Goal: Task Accomplishment & Management: Complete application form

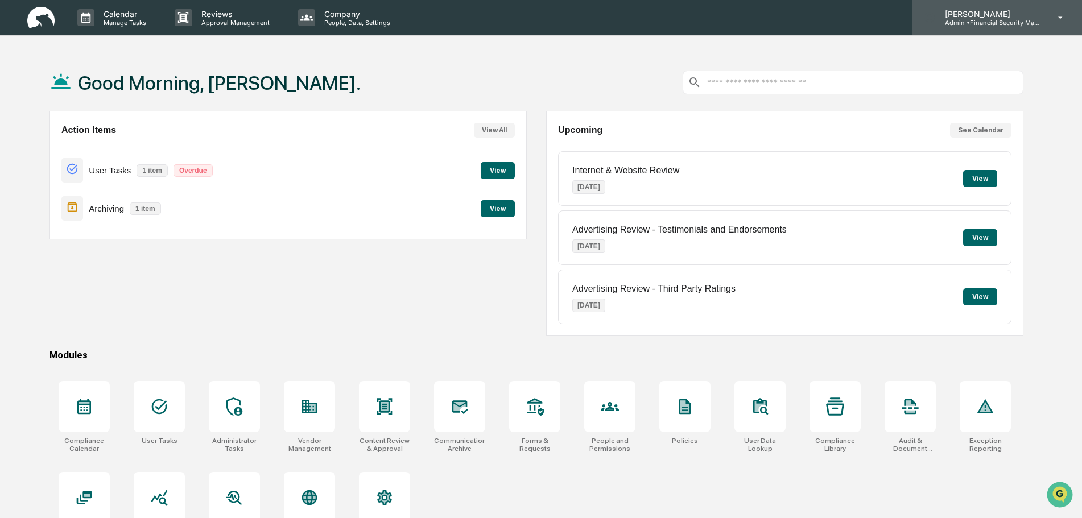
click at [993, 16] on p "[PERSON_NAME]" at bounding box center [989, 14] width 106 height 10
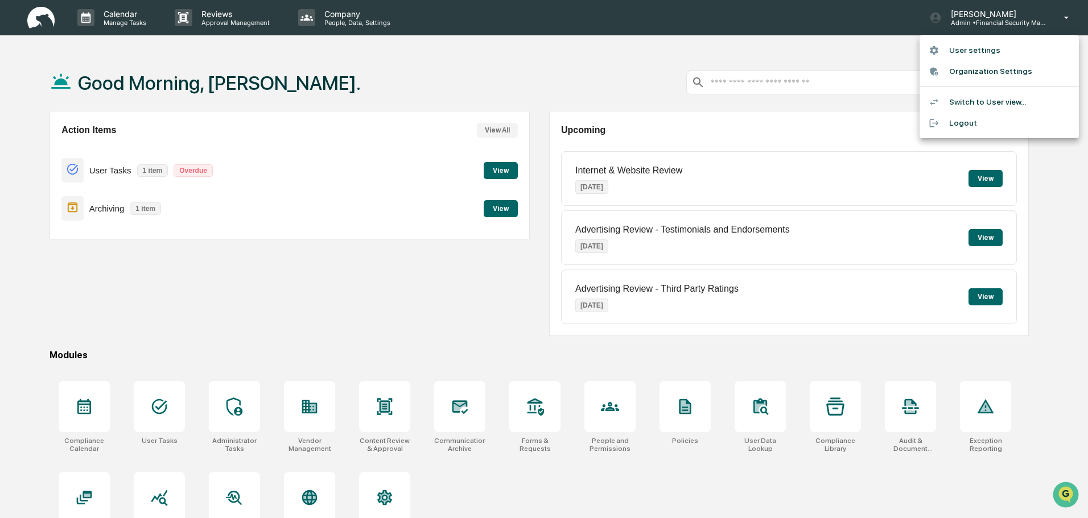
click at [957, 51] on li "User settings" at bounding box center [998, 50] width 159 height 21
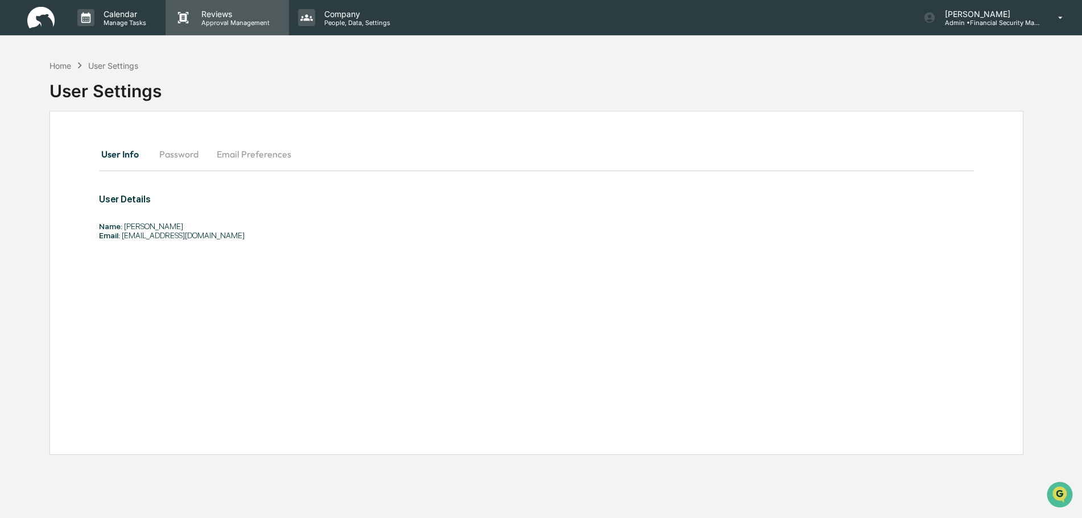
click at [217, 20] on p "Approval Management" at bounding box center [233, 23] width 83 height 8
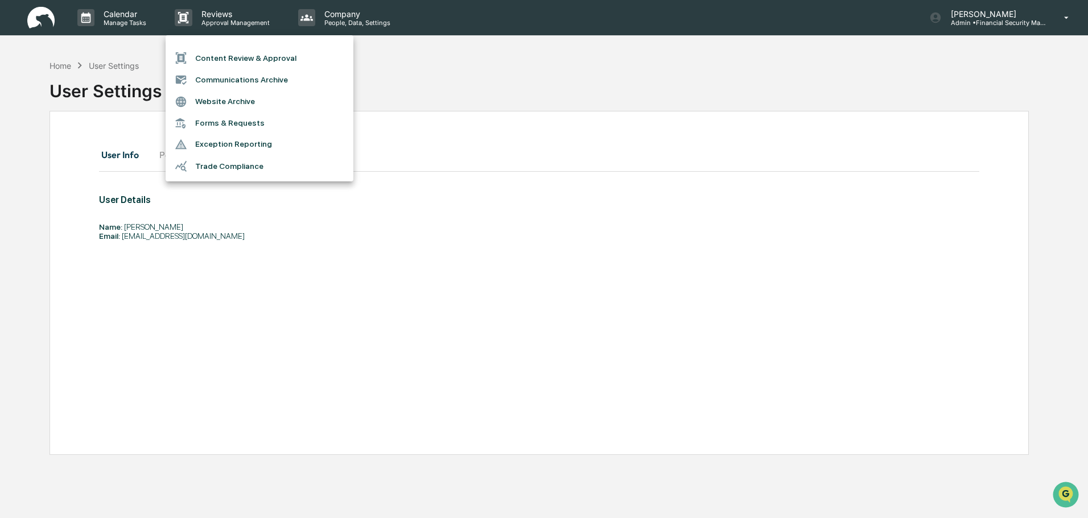
click at [244, 168] on li "Trade Compliance" at bounding box center [260, 166] width 188 height 22
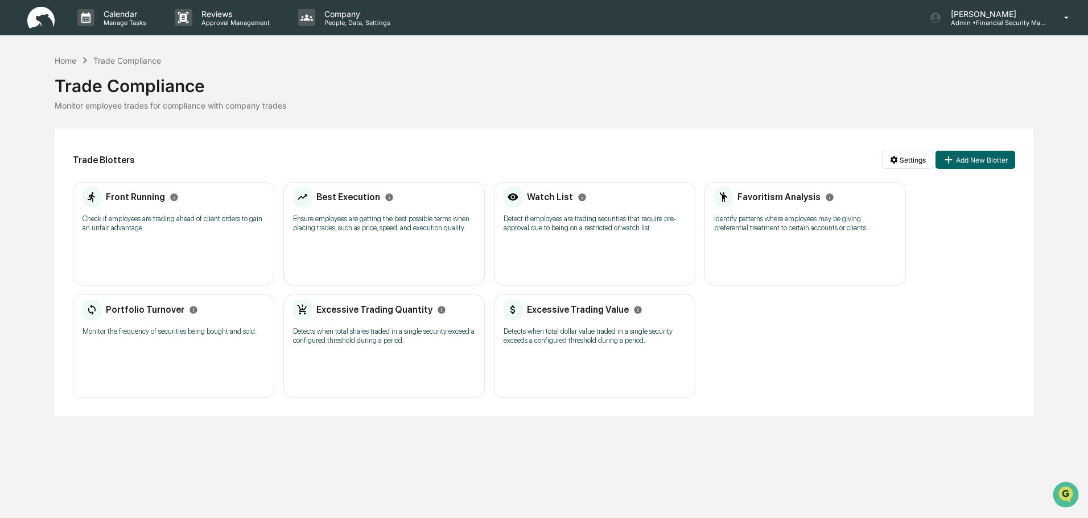
click at [141, 233] on p "Check if employees are trading ahead of client orders to gain an unfair advanta…" at bounding box center [173, 223] width 182 height 18
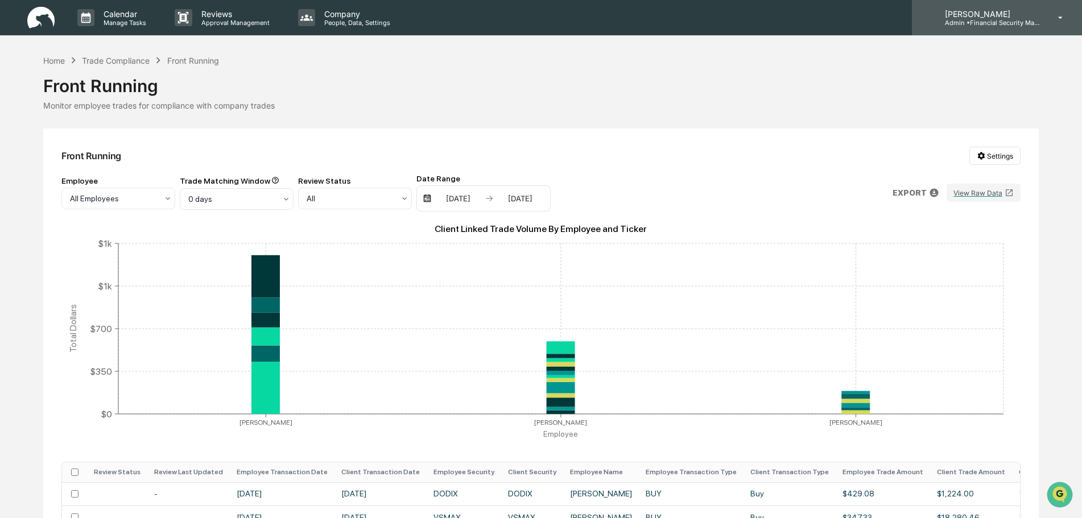
click at [988, 22] on p "Admin • Financial Security Management" at bounding box center [989, 23] width 106 height 8
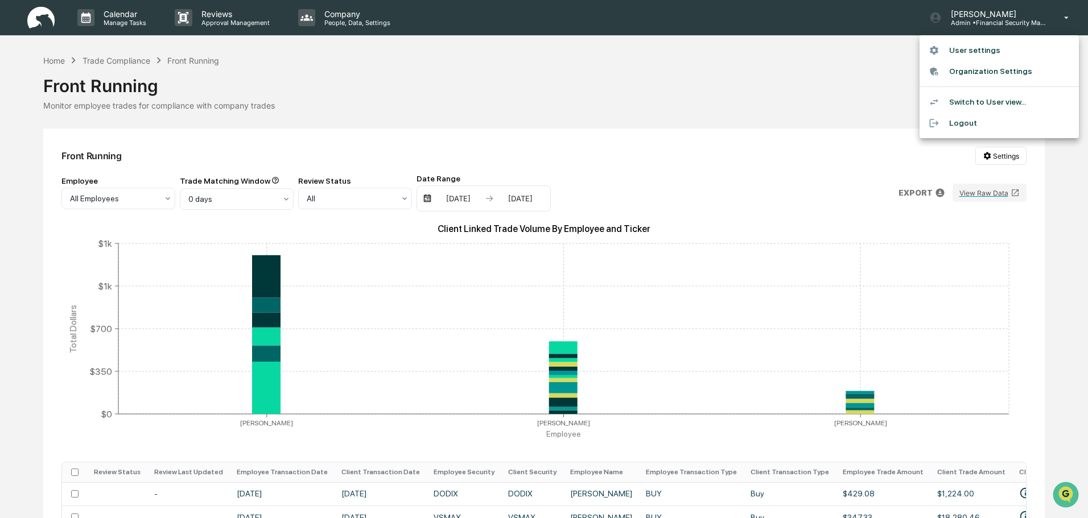
click at [975, 103] on li "Switch to User view..." at bounding box center [998, 102] width 159 height 21
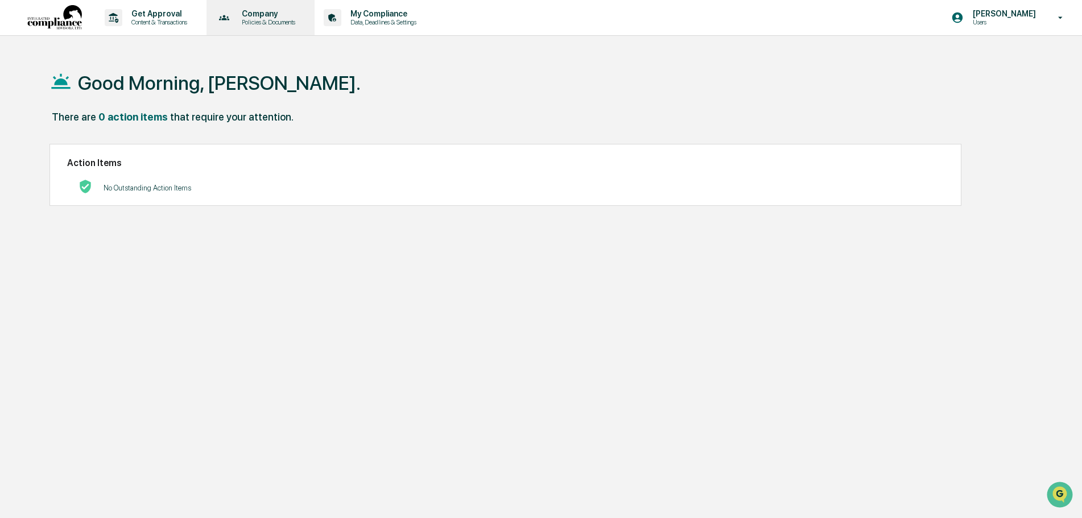
click at [262, 18] on p "Policies & Documents" at bounding box center [267, 22] width 68 height 8
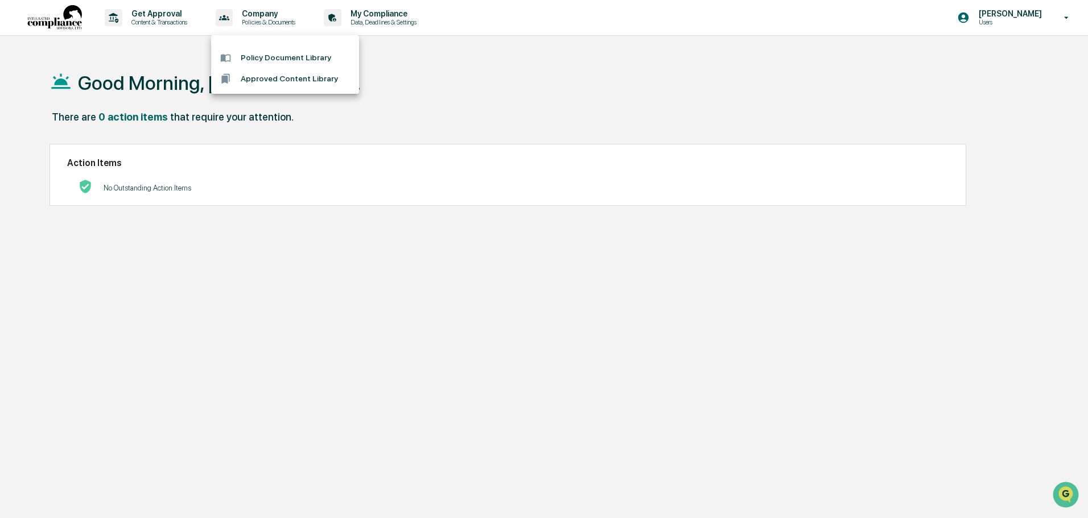
click at [162, 14] on div at bounding box center [544, 259] width 1088 height 518
click at [162, 14] on p "Get Approval" at bounding box center [157, 13] width 71 height 9
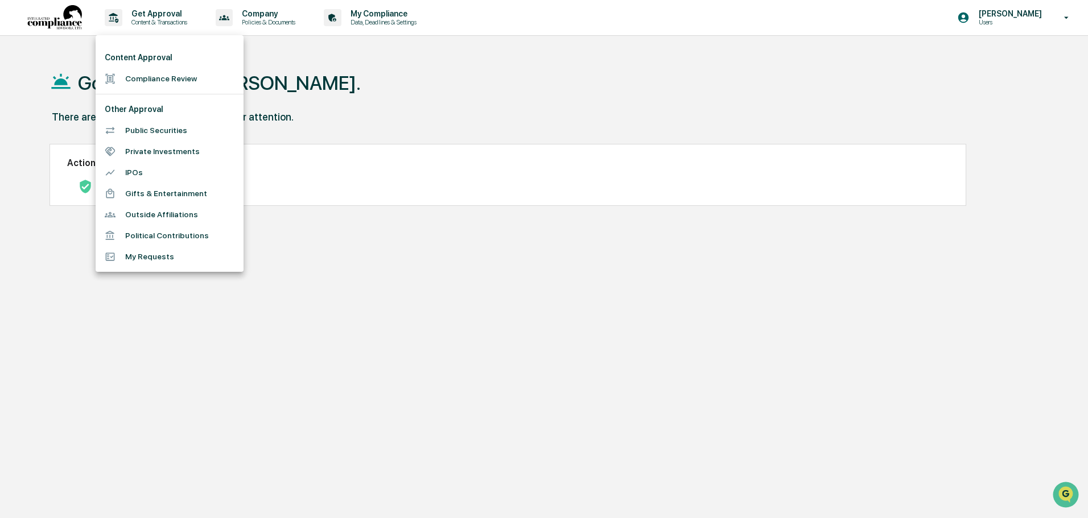
click at [155, 135] on li "Public Securities" at bounding box center [170, 130] width 148 height 21
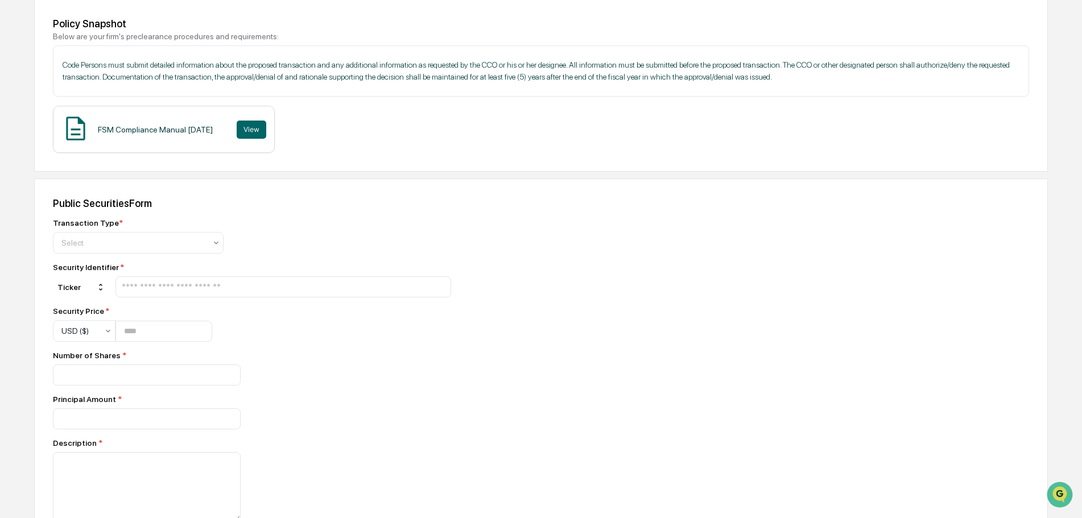
scroll to position [171, 0]
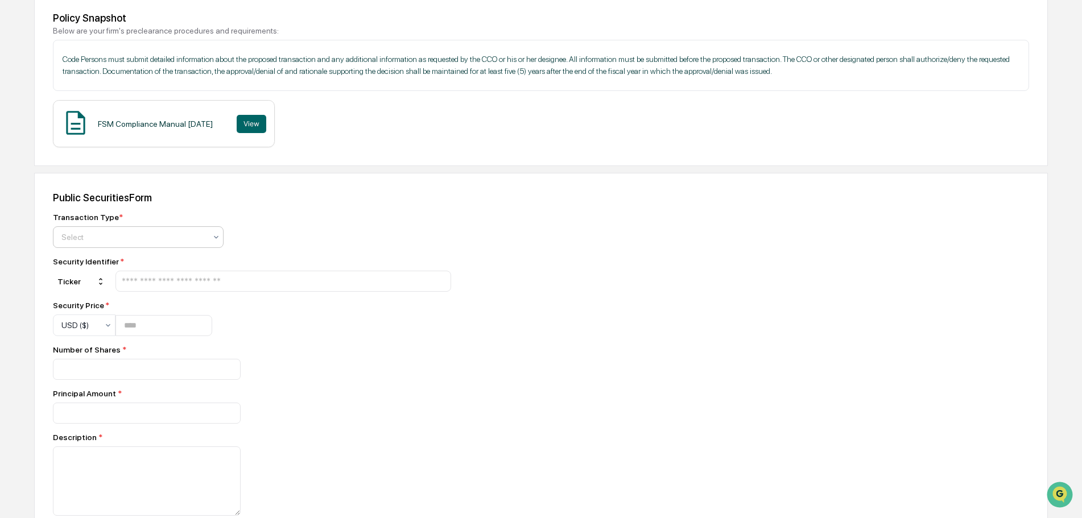
click at [131, 243] on div at bounding box center [133, 237] width 144 height 11
click at [96, 291] on div "Buy" at bounding box center [138, 286] width 170 height 23
drag, startPoint x: 147, startPoint y: 307, endPoint x: 156, endPoint y: 309, distance: 8.7
click at [147, 287] on input "text" at bounding box center [283, 281] width 325 height 11
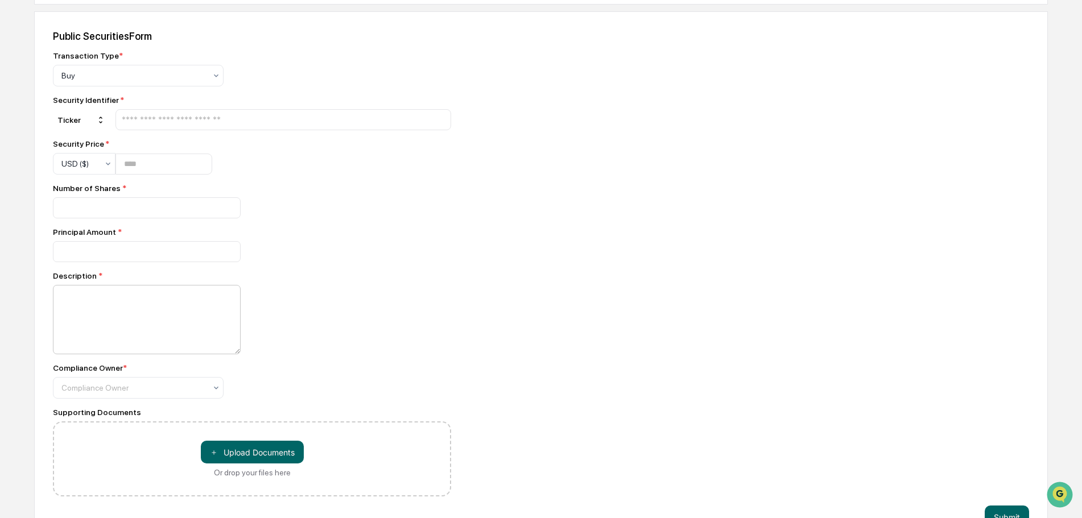
scroll to position [341, 0]
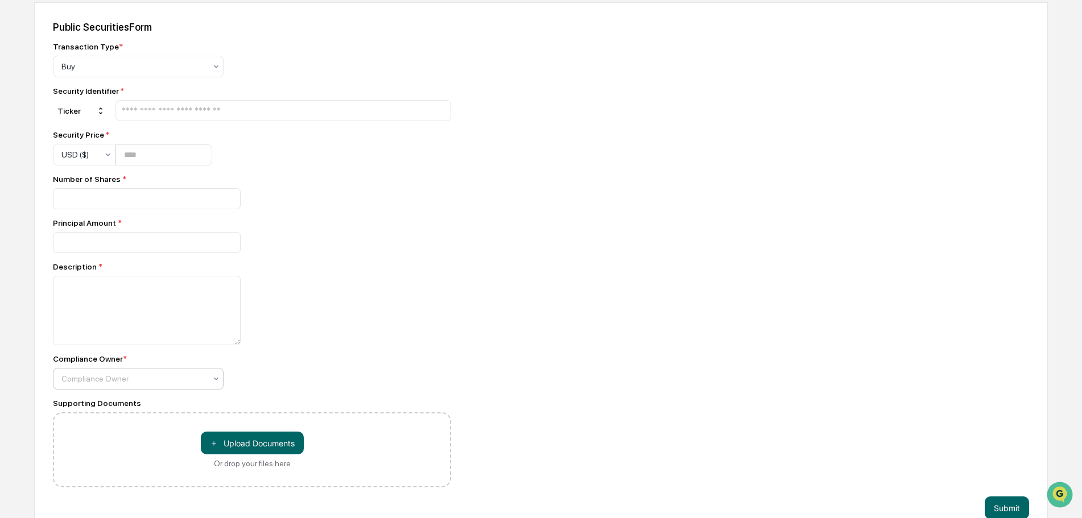
click at [127, 72] on div at bounding box center [133, 66] width 144 height 11
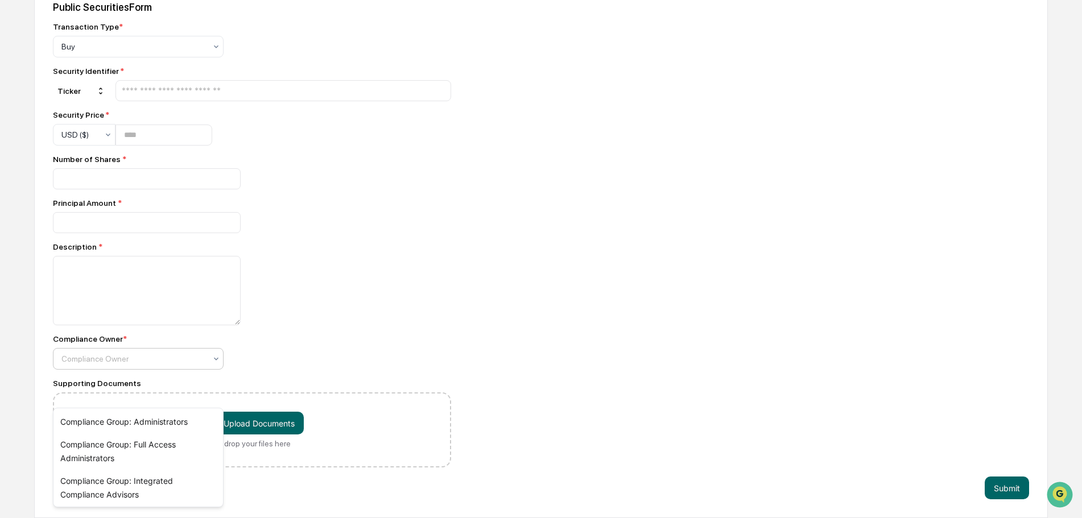
scroll to position [393, 0]
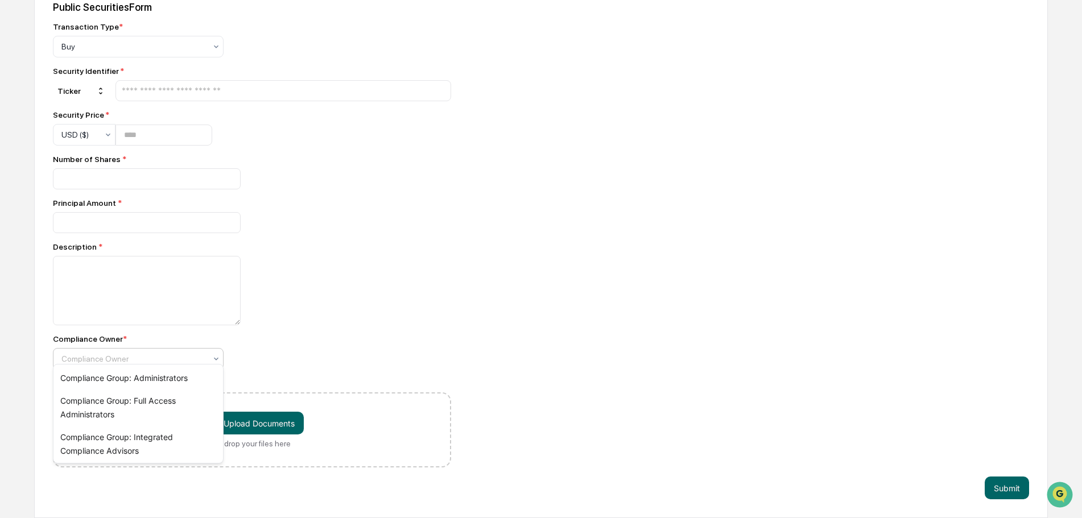
click at [315, 334] on div "Compliance Owner *" at bounding box center [252, 338] width 398 height 9
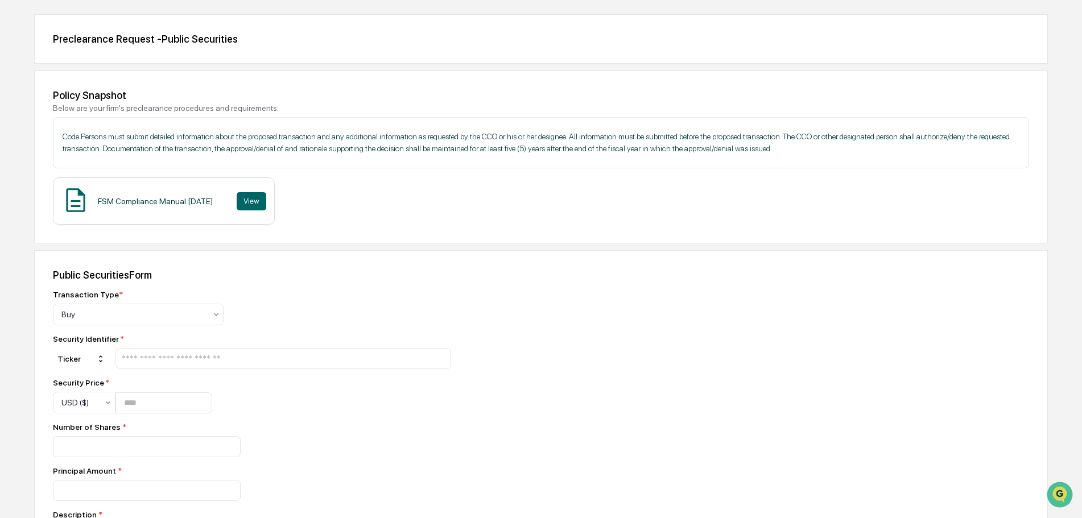
scroll to position [0, 0]
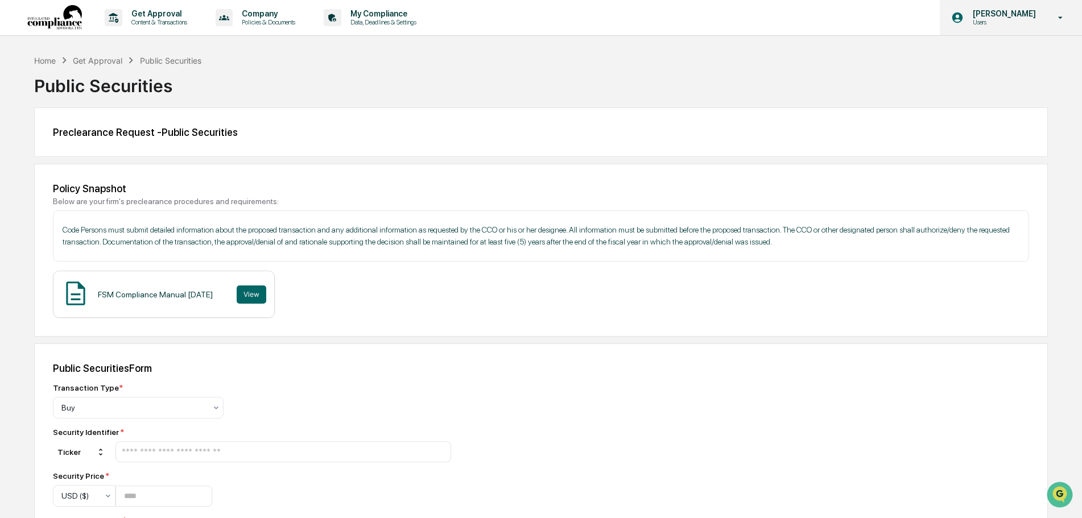
click at [992, 30] on div "Jeffrey Larkin Users" at bounding box center [1011, 17] width 142 height 35
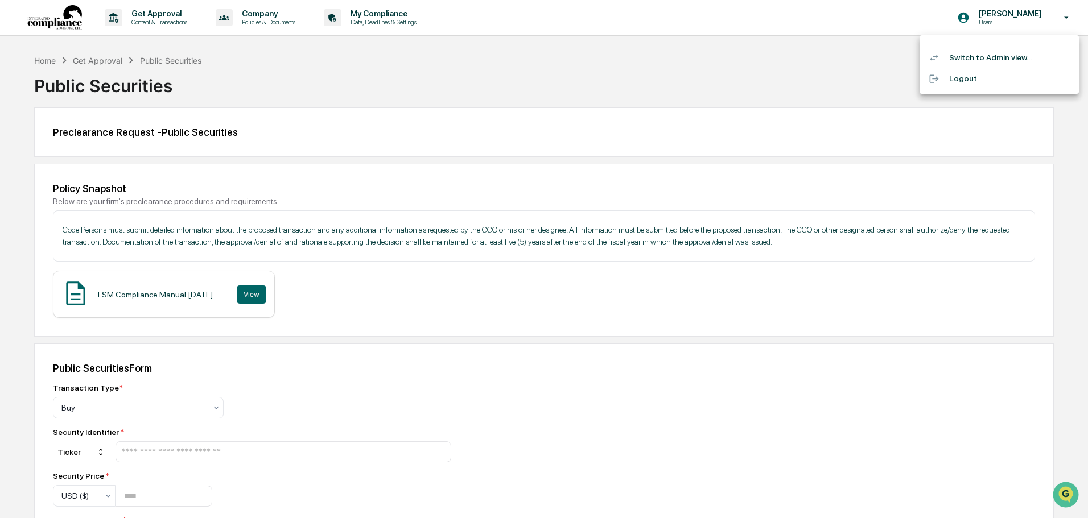
click at [976, 52] on li "Switch to Admin view..." at bounding box center [998, 57] width 159 height 21
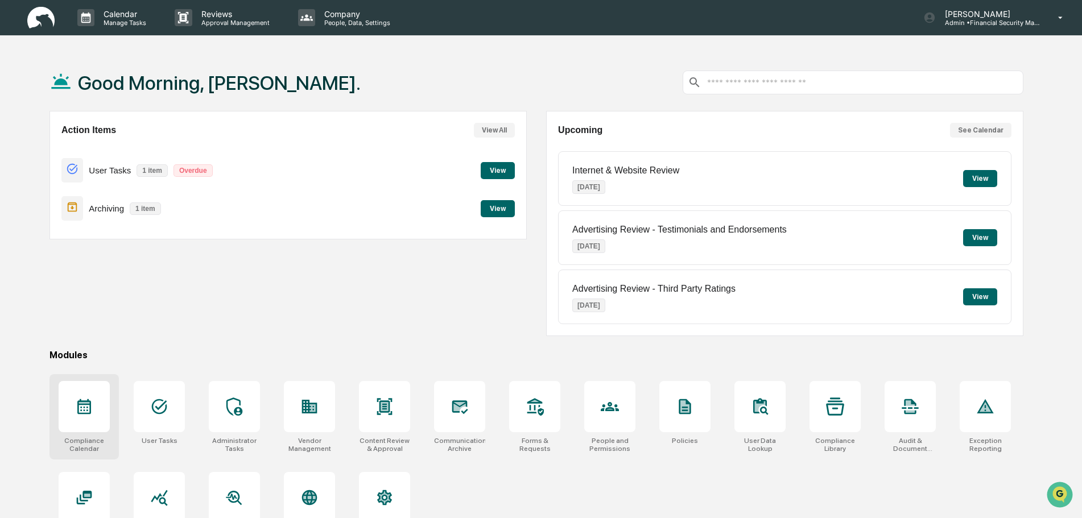
click at [90, 413] on icon at bounding box center [84, 406] width 14 height 15
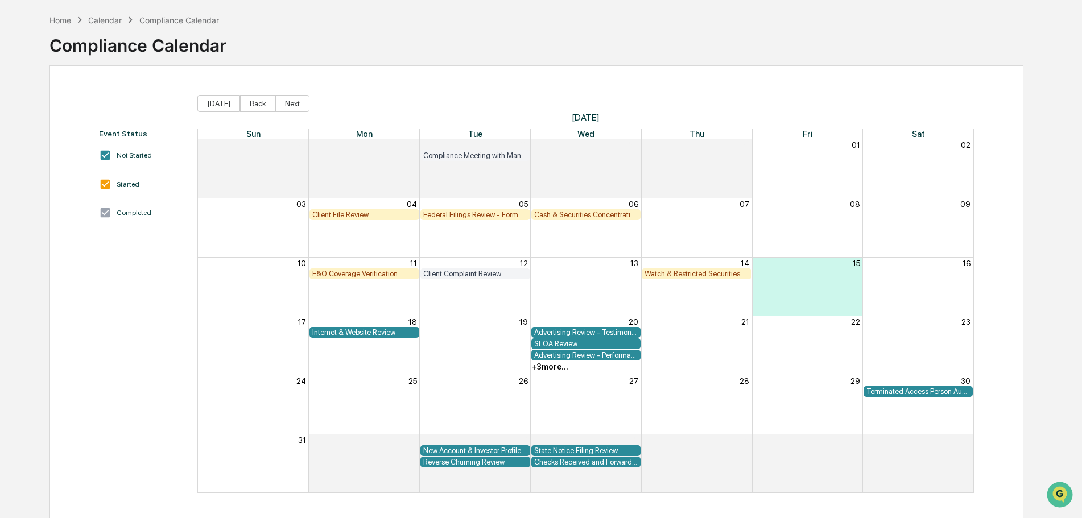
scroll to position [54, 0]
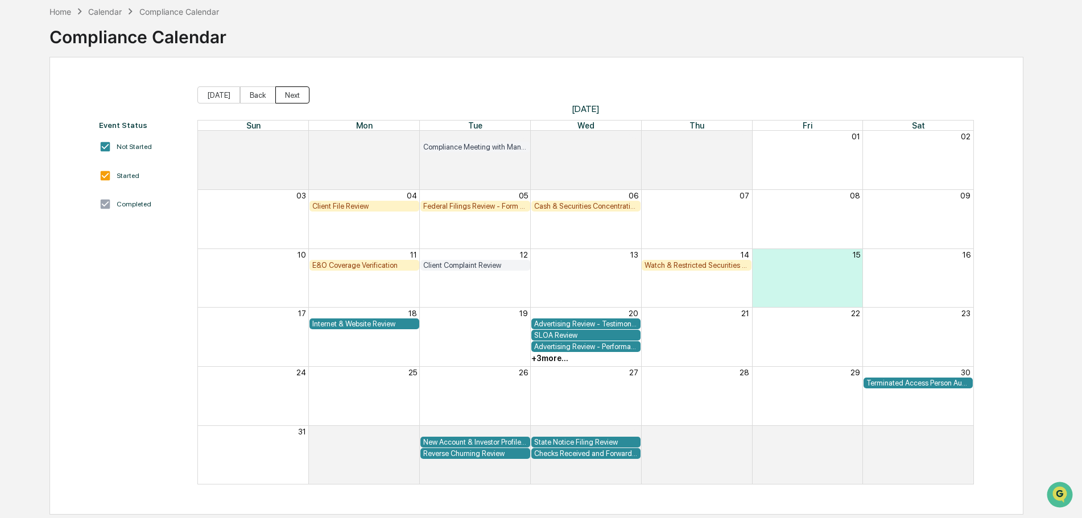
click at [279, 96] on button "Next" at bounding box center [292, 94] width 34 height 17
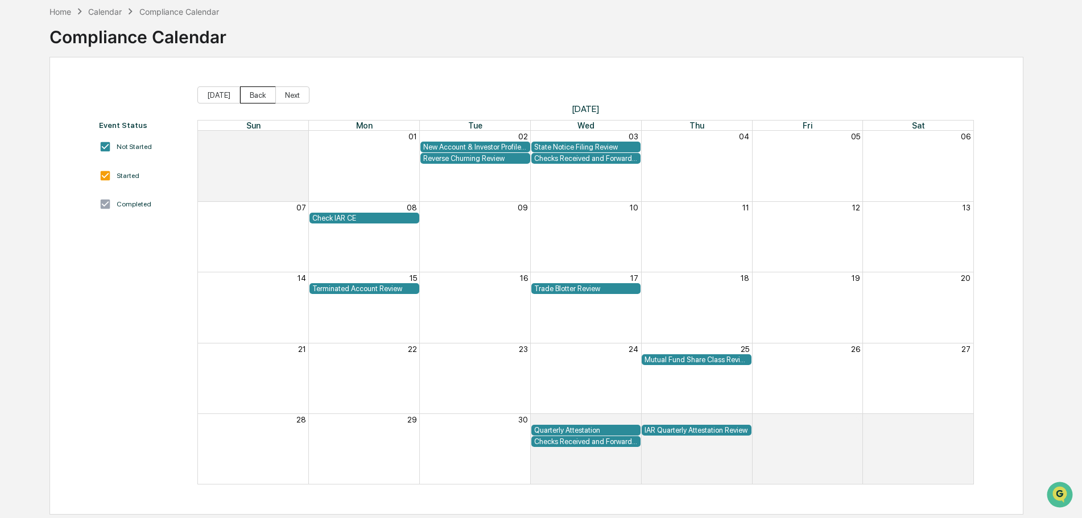
click at [250, 95] on button "Back" at bounding box center [258, 94] width 36 height 17
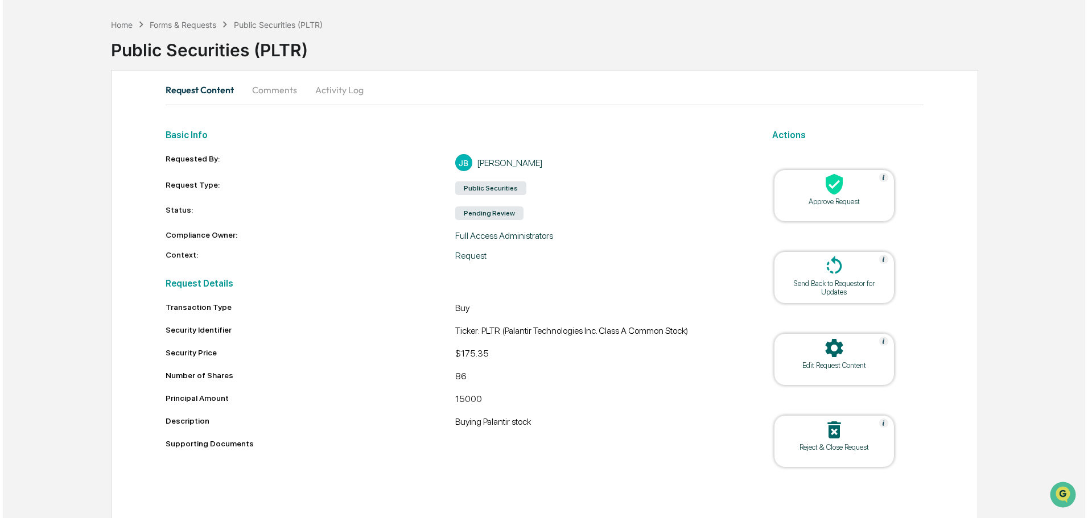
scroll to position [44, 0]
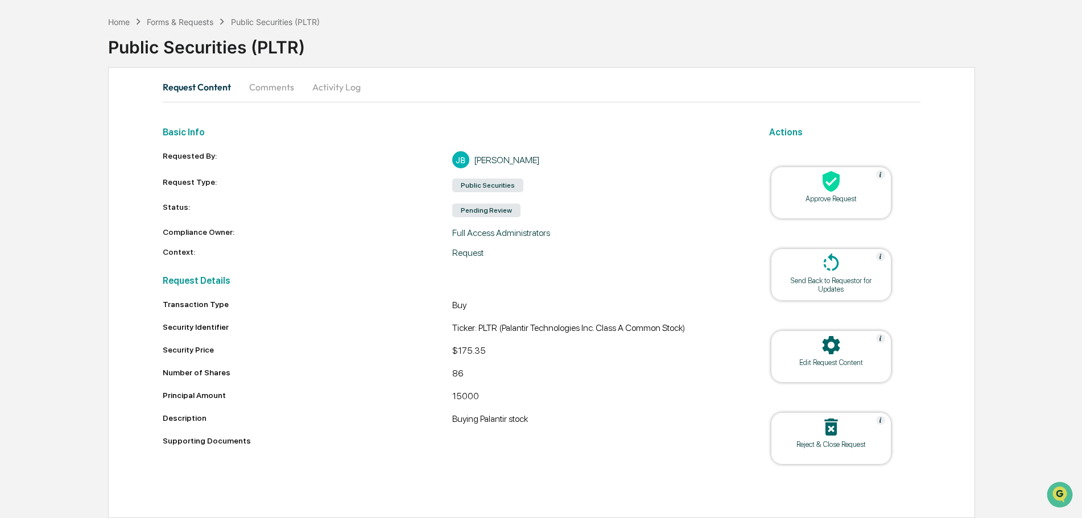
click at [824, 192] on icon at bounding box center [831, 181] width 23 height 23
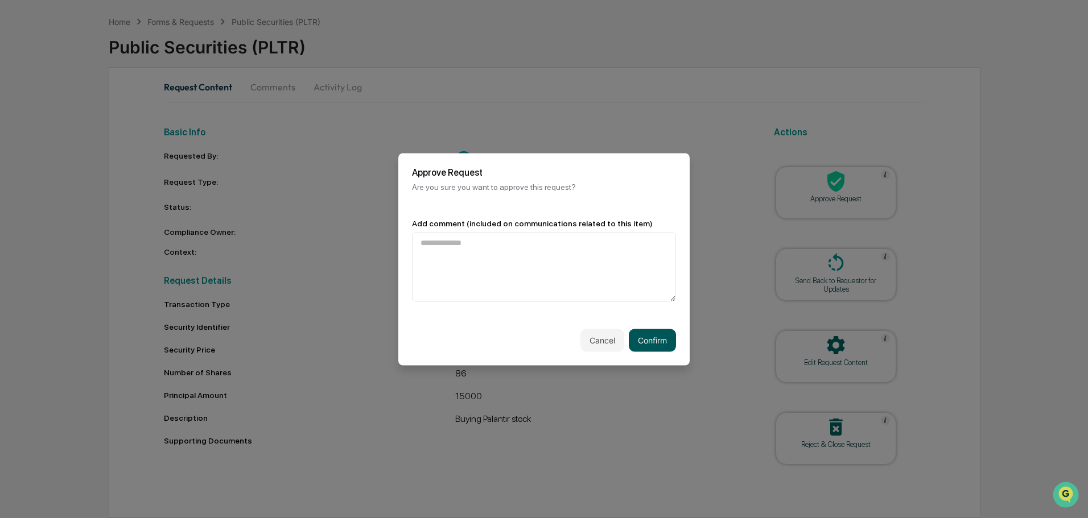
click at [655, 345] on button "Confirm" at bounding box center [652, 340] width 47 height 23
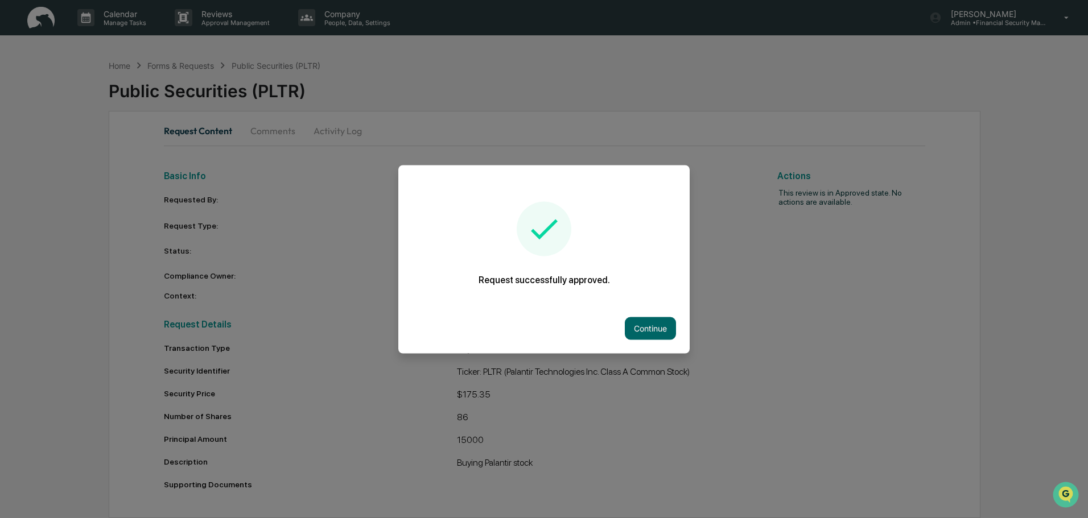
scroll to position [0, 0]
click at [655, 327] on button "Continue" at bounding box center [650, 328] width 51 height 23
